Goal: Task Accomplishment & Management: Use online tool/utility

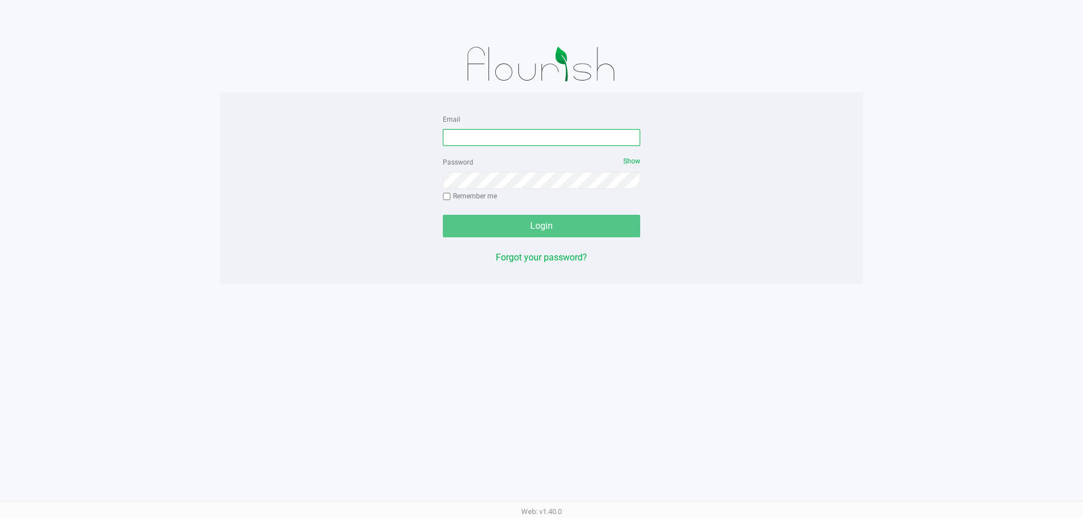
click at [516, 140] on input "Email" at bounding box center [541, 137] width 197 height 17
type input "[EMAIL_ADDRESS][DOMAIN_NAME]"
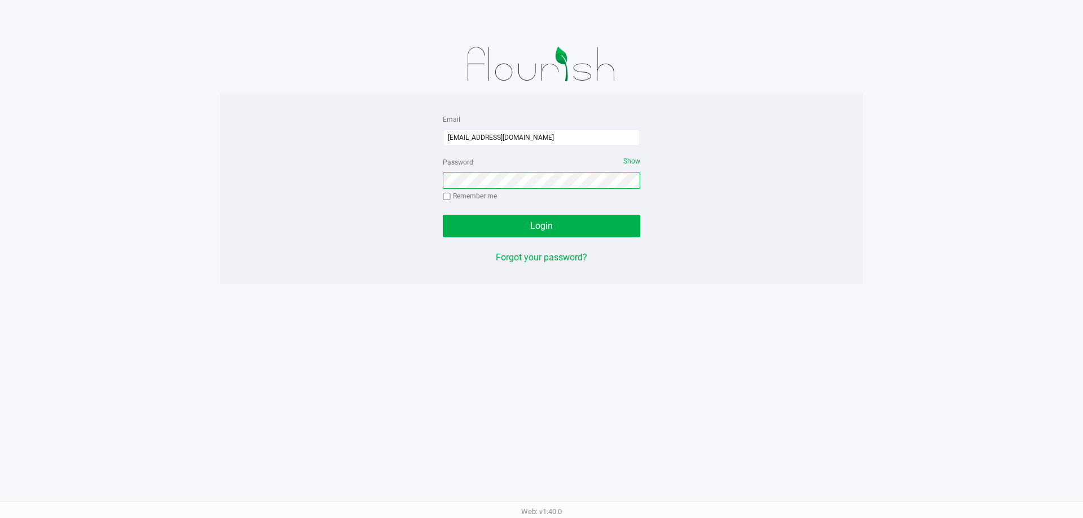
click at [443, 215] on button "Login" at bounding box center [541, 226] width 197 height 23
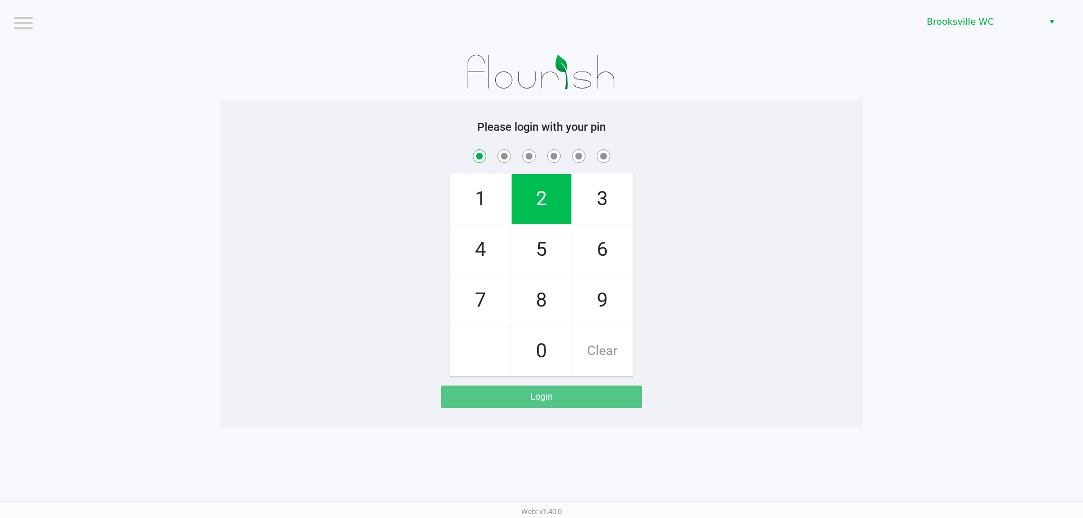
checkbox input "true"
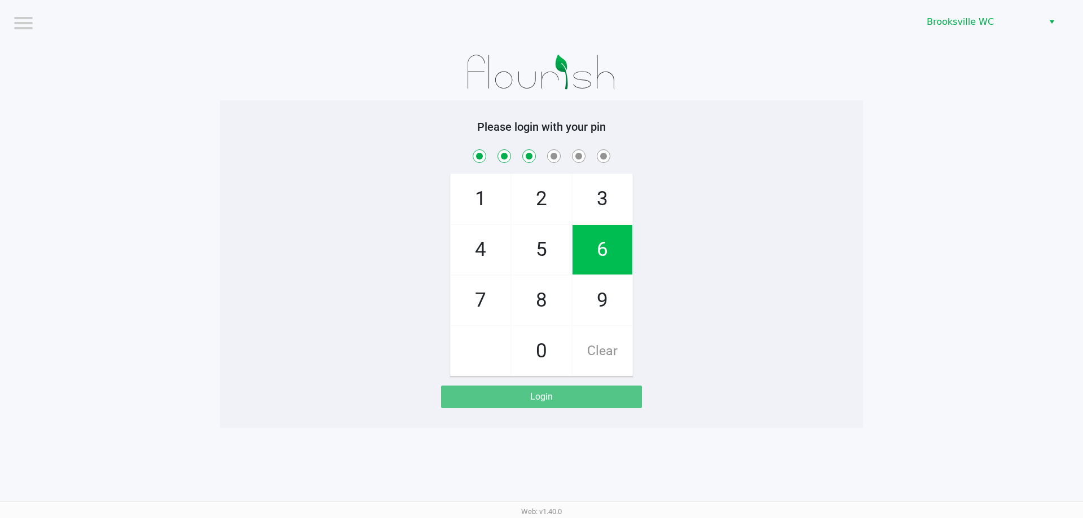
checkbox input "true"
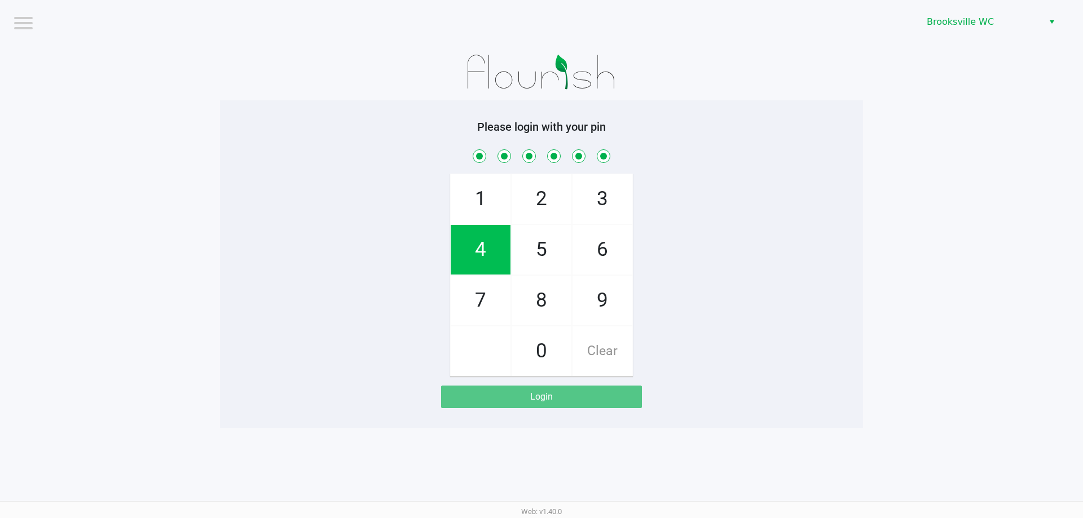
checkbox input "true"
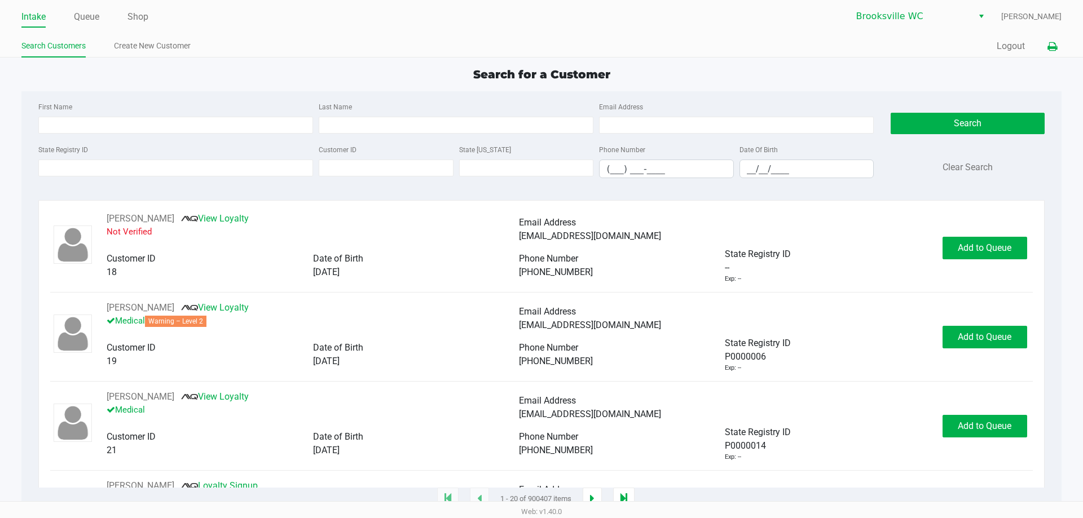
click at [545, 44] on icon at bounding box center [1052, 47] width 10 height 8
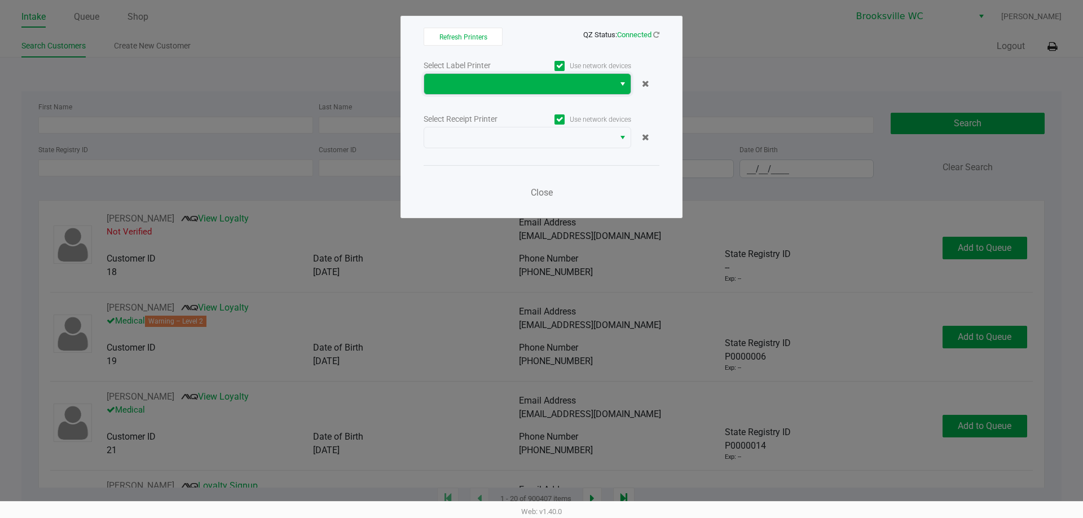
click at [545, 83] on span at bounding box center [519, 84] width 176 height 14
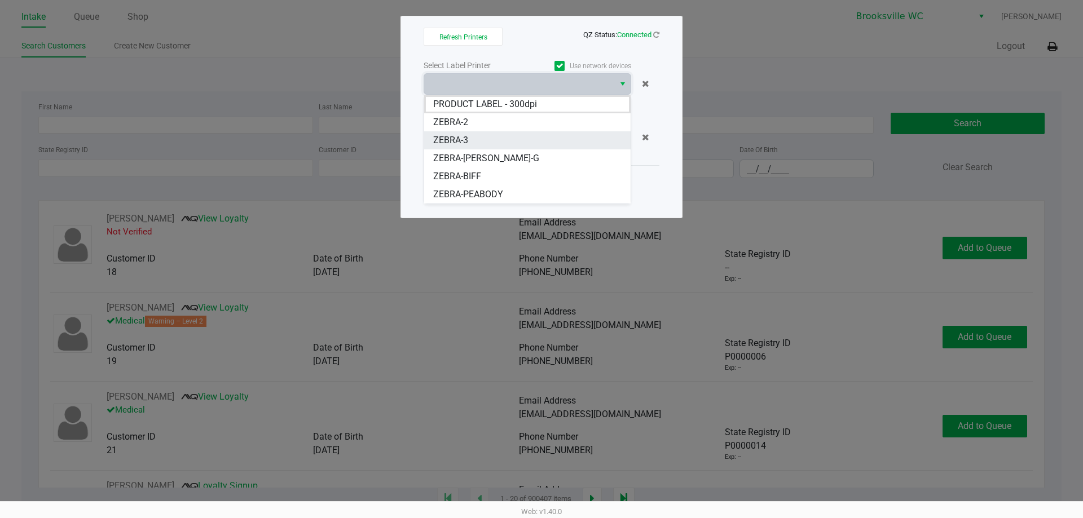
click at [485, 139] on li "ZEBRA-3" at bounding box center [527, 140] width 206 height 18
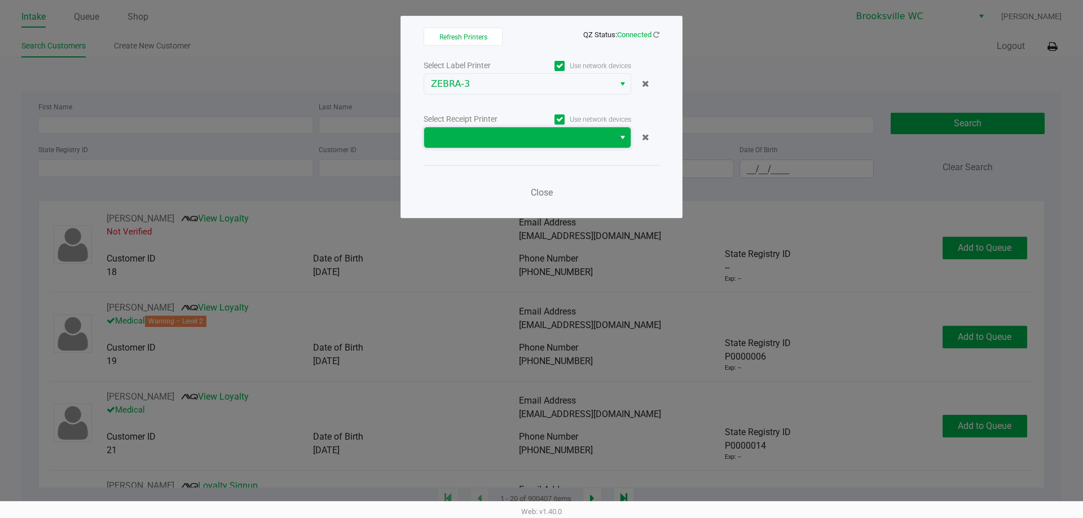
click at [545, 142] on span at bounding box center [519, 138] width 176 height 14
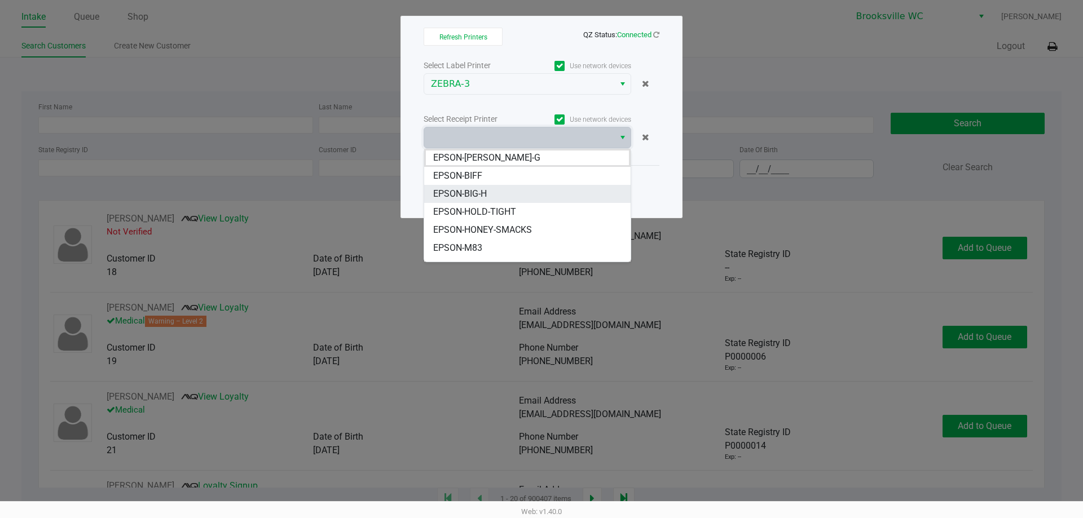
scroll to position [56, 0]
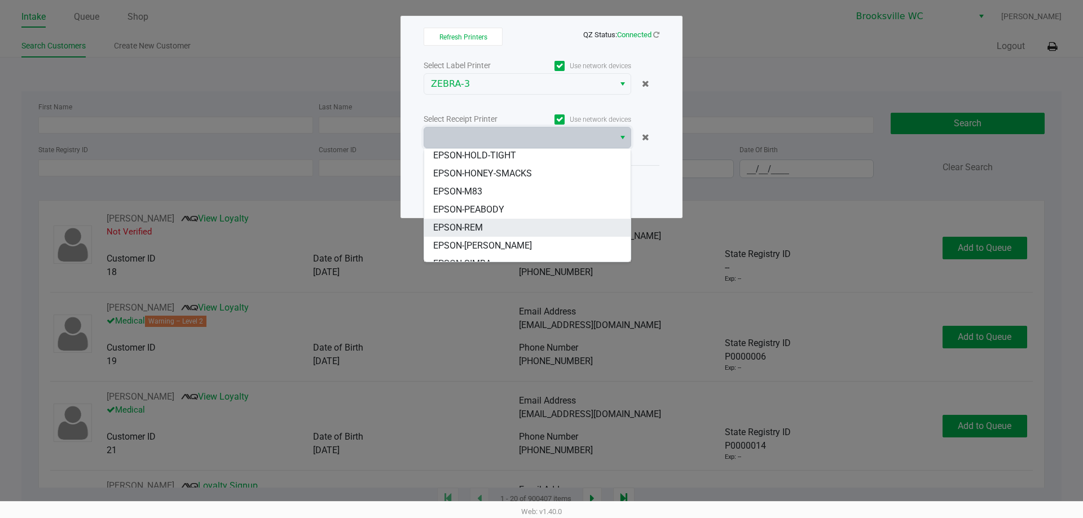
click at [480, 224] on span "EPSON-REM" at bounding box center [458, 228] width 50 height 14
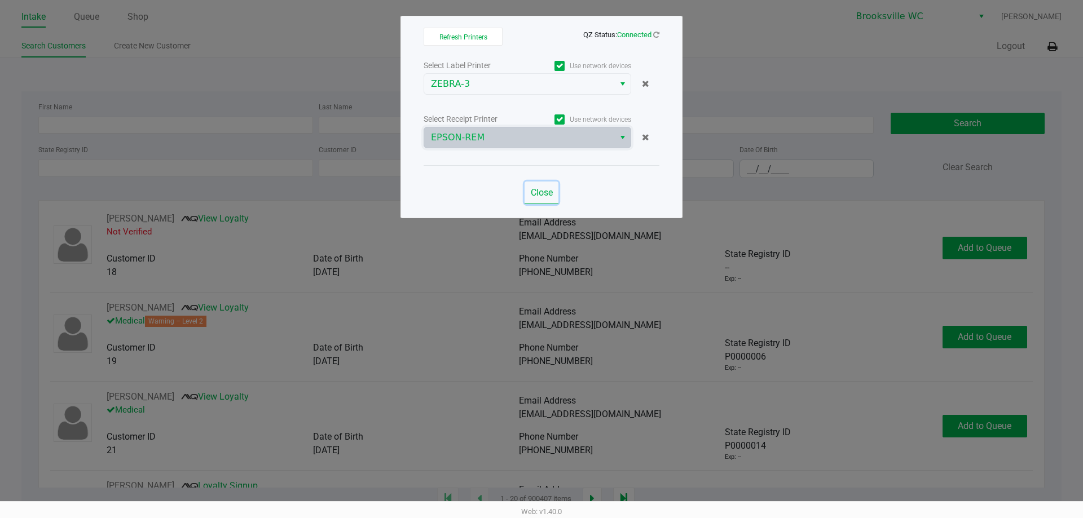
click at [545, 189] on span "Close" at bounding box center [542, 192] width 22 height 11
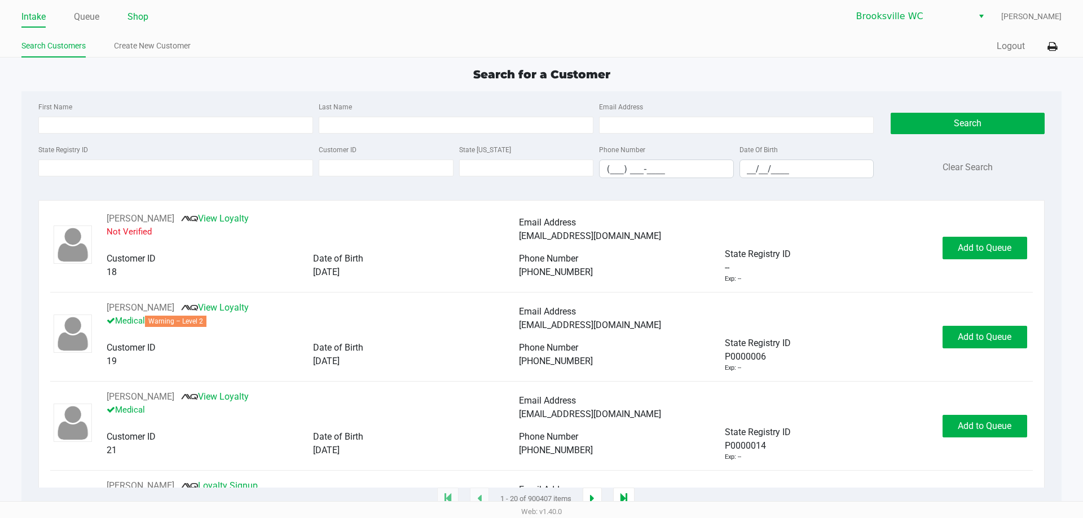
click at [137, 19] on link "Shop" at bounding box center [137, 17] width 21 height 16
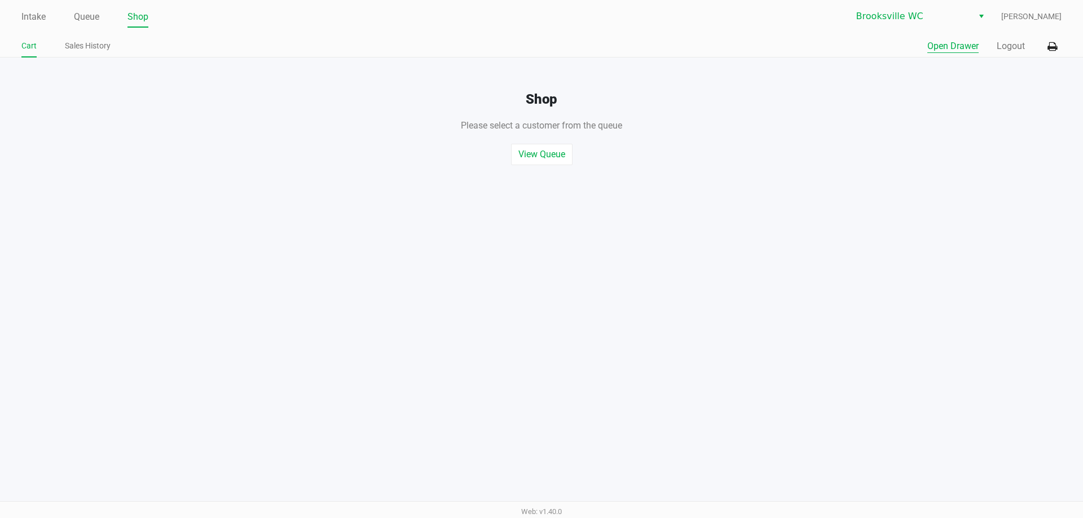
click at [545, 45] on button "Open Drawer" at bounding box center [952, 46] width 51 height 14
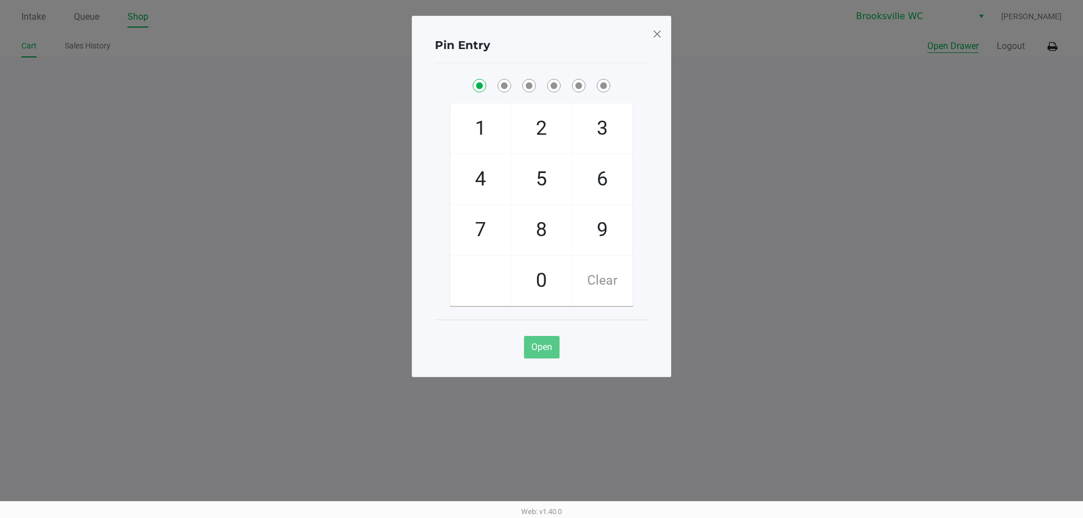
checkbox input "true"
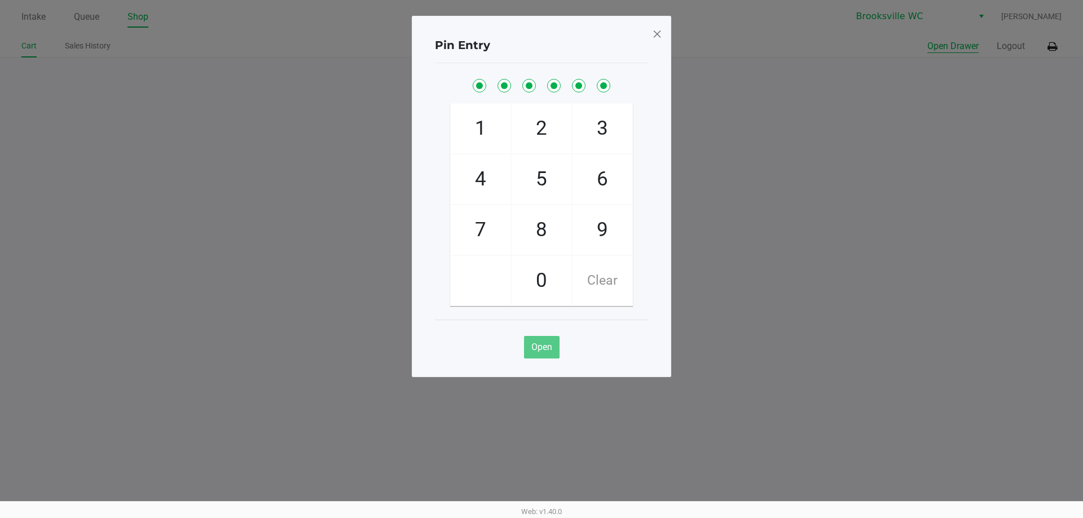
checkbox input "true"
